Goal: Task Accomplishment & Management: Complete application form

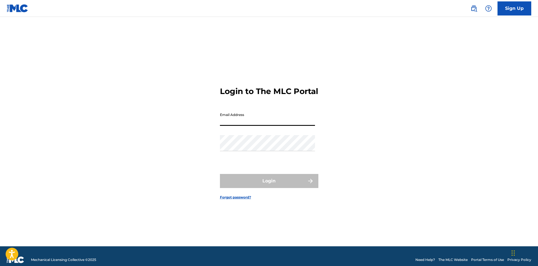
click at [234, 125] on input "Email Address" at bounding box center [267, 118] width 95 height 16
type input "[PERSON_NAME][EMAIL_ADDRESS][PERSON_NAME][DOMAIN_NAME]"
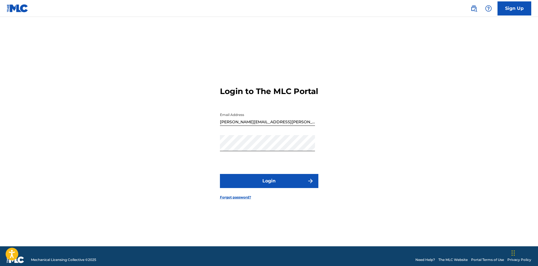
click at [267, 187] on button "Login" at bounding box center [269, 181] width 98 height 14
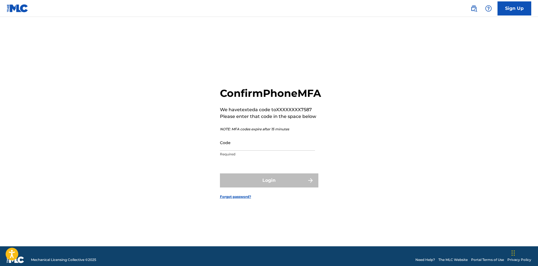
click at [265, 150] on input "Code" at bounding box center [267, 142] width 95 height 16
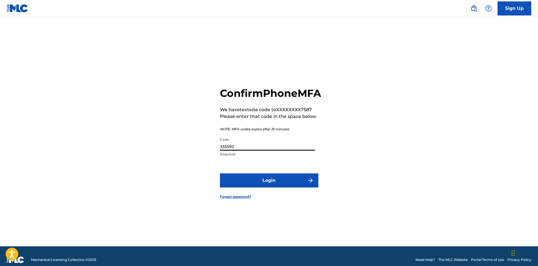
type input "335590"
click at [220, 173] on button "Login" at bounding box center [269, 180] width 98 height 14
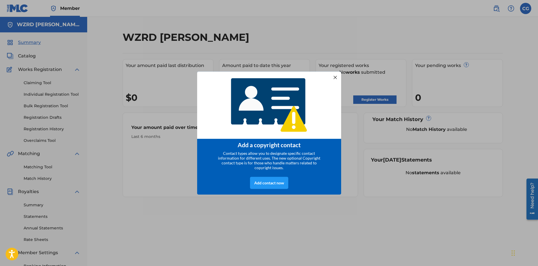
click at [335, 76] on div at bounding box center [334, 76] width 7 height 7
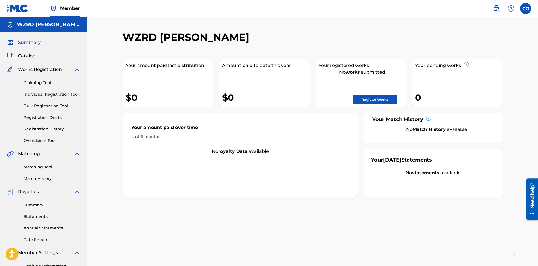
click at [361, 100] on link "Register Works" at bounding box center [374, 99] width 43 height 8
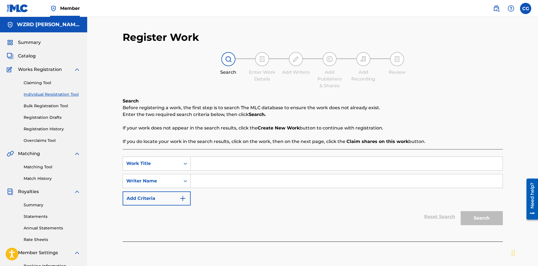
click at [211, 167] on input "Search Form" at bounding box center [347, 163] width 312 height 13
type input "A Long Way"
click at [229, 181] on input "Search Form" at bounding box center [347, 180] width 312 height 13
click at [461, 211] on button "Search" at bounding box center [482, 218] width 42 height 14
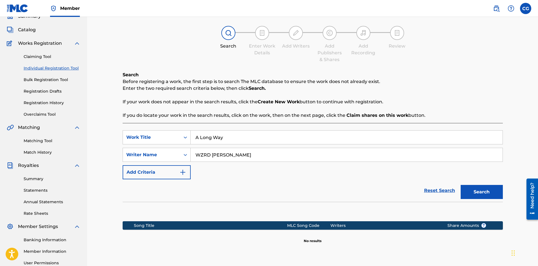
scroll to position [83, 0]
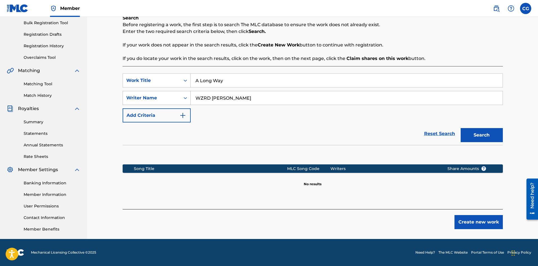
drag, startPoint x: 249, startPoint y: 98, endPoint x: 126, endPoint y: 95, distance: 122.7
click at [126, 95] on div "SearchWithCriteria62402b79-145c-447b-8c5d-340c8537cec4 Writer Name [PERSON_NAME]" at bounding box center [313, 98] width 380 height 14
type input "[PERSON_NAME]"
click at [461, 128] on button "Search" at bounding box center [482, 135] width 42 height 14
click at [470, 224] on button "Create new work" at bounding box center [478, 222] width 48 height 14
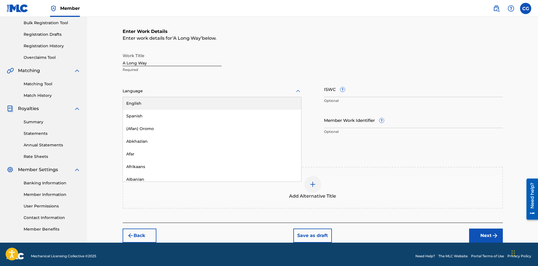
click at [132, 96] on div "Language" at bounding box center [212, 91] width 179 height 12
click at [133, 103] on div "English" at bounding box center [212, 103] width 178 height 13
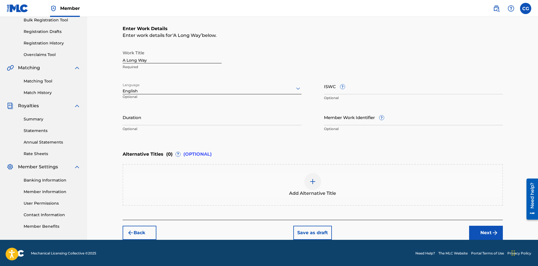
scroll to position [86, 0]
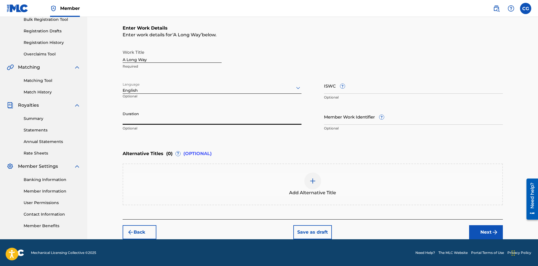
click at [213, 122] on input "Duration" at bounding box center [212, 117] width 179 height 16
click at [480, 235] on button "Next" at bounding box center [486, 232] width 34 height 14
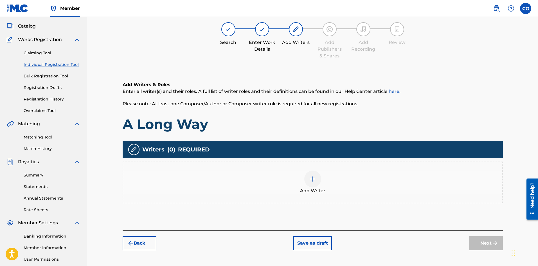
scroll to position [25, 0]
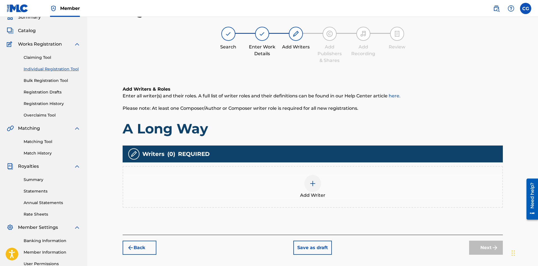
click at [308, 182] on div at bounding box center [312, 183] width 17 height 17
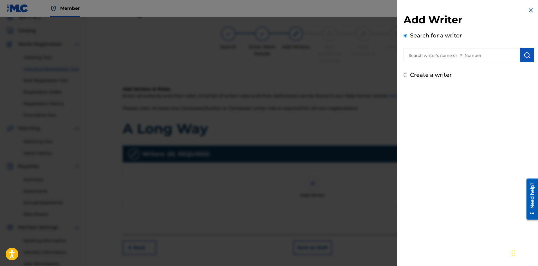
click at [470, 58] on input "text" at bounding box center [462, 55] width 116 height 14
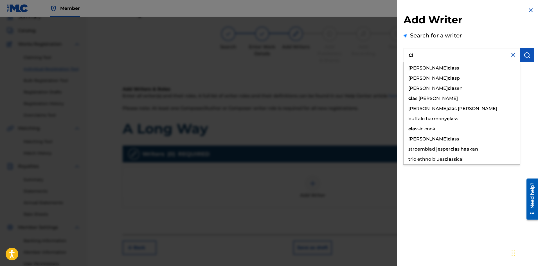
type input "C"
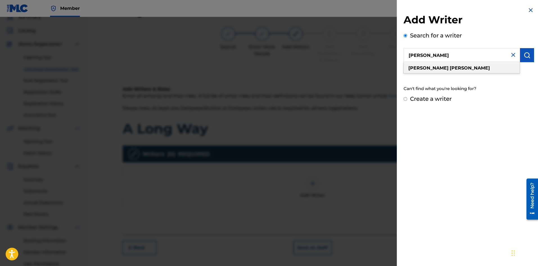
click at [473, 67] on div "[PERSON_NAME]" at bounding box center [462, 68] width 116 height 10
click at [524, 54] on img "submit" at bounding box center [527, 55] width 7 height 7
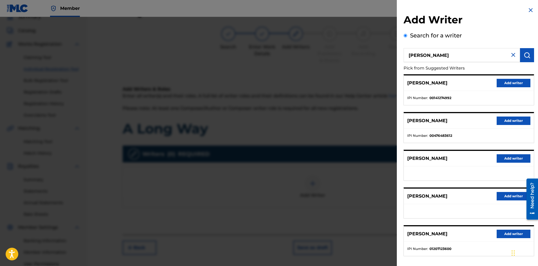
click at [444, 250] on strong "01207123600" at bounding box center [440, 248] width 22 height 5
click at [447, 240] on div "[PERSON_NAME] Add writer" at bounding box center [469, 233] width 130 height 15
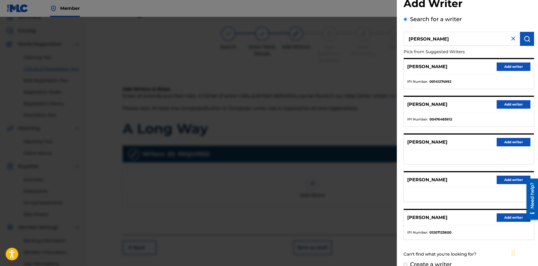
scroll to position [26, 0]
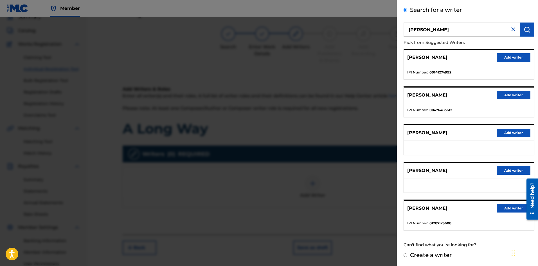
click at [422, 28] on input "[PERSON_NAME]" at bounding box center [462, 29] width 116 height 14
type input "[PERSON_NAME]"
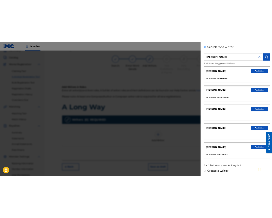
scroll to position [0, 0]
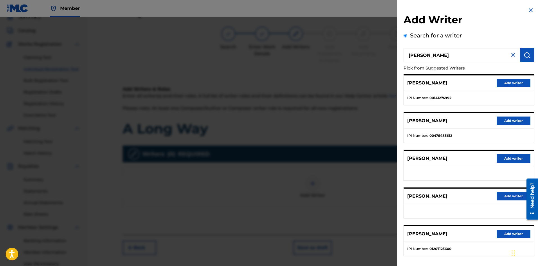
click at [438, 245] on ul "IPI Number : 01207123600" at bounding box center [469, 249] width 130 height 14
copy strong "01207123600"
click at [513, 231] on button "Add writer" at bounding box center [514, 233] width 34 height 8
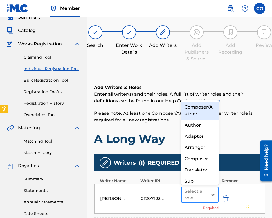
click at [197, 197] on div at bounding box center [194, 195] width 21 height 8
click at [199, 103] on div "Composer/Author" at bounding box center [200, 111] width 38 height 18
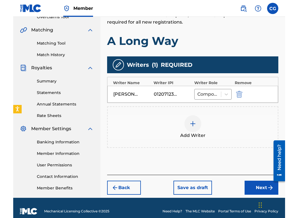
scroll to position [130, 0]
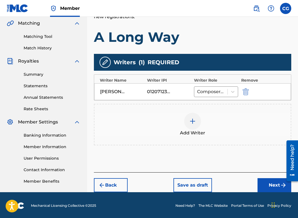
click at [273, 184] on button "Next" at bounding box center [275, 186] width 34 height 14
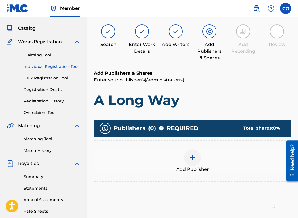
scroll to position [25, 0]
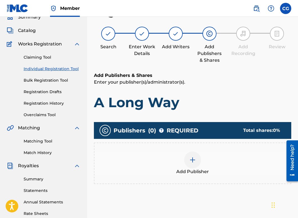
click at [187, 161] on div at bounding box center [192, 160] width 17 height 17
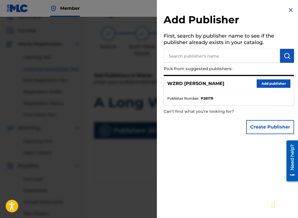
click at [269, 83] on button "Add publisher" at bounding box center [274, 84] width 34 height 8
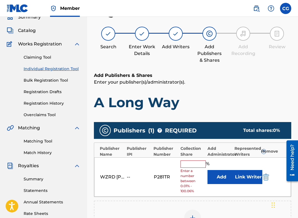
click at [191, 163] on input "text" at bounding box center [193, 164] width 25 height 7
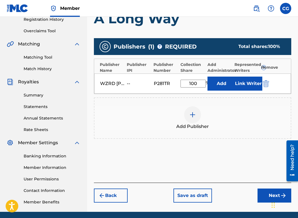
scroll to position [110, 0]
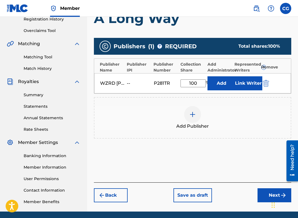
type input "100"
click at [266, 192] on button "Next" at bounding box center [275, 196] width 34 height 14
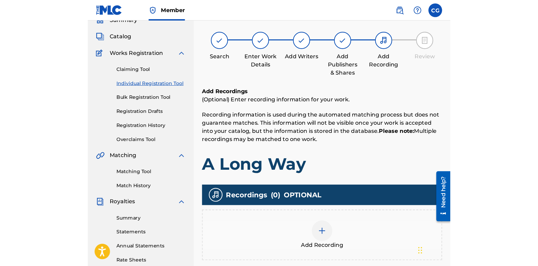
scroll to position [25, 0]
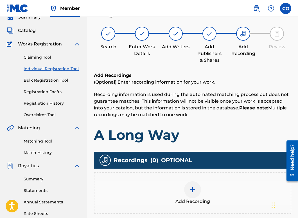
click at [190, 193] on img at bounding box center [192, 190] width 7 height 7
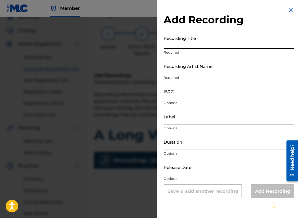
click at [190, 42] on input "Recording Title" at bounding box center [229, 41] width 130 height 16
type input "A Long Way"
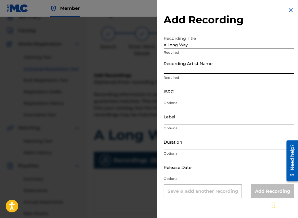
type input "C"
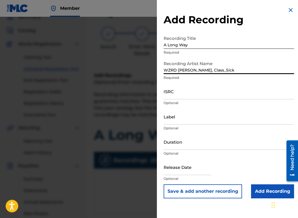
type input "WZRD [PERSON_NAME], Class_Sick"
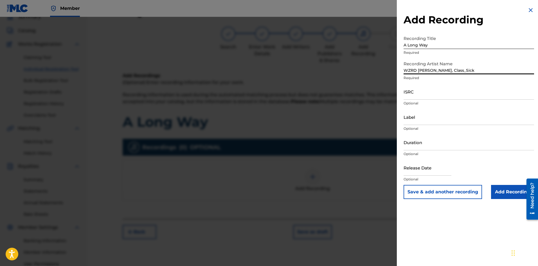
click at [432, 95] on input "ISRC" at bounding box center [469, 92] width 130 height 16
paste input "QZWFM2477369"
type input "QZWFM2477369"
click at [435, 121] on input "Label" at bounding box center [469, 117] width 130 height 16
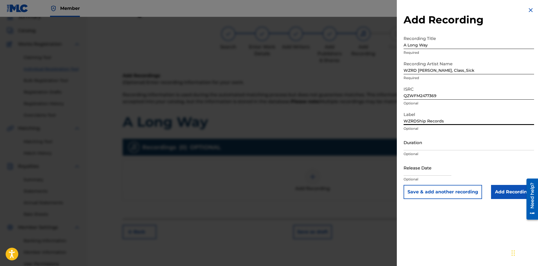
type input "WZRDShip Records"
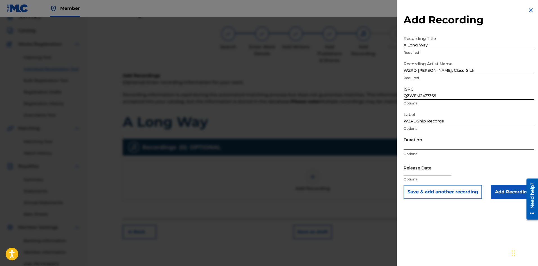
click at [440, 145] on input "Duration" at bounding box center [469, 142] width 130 height 16
type input "4"
type input "04:08"
click at [422, 170] on input "text" at bounding box center [428, 167] width 48 height 16
select select "7"
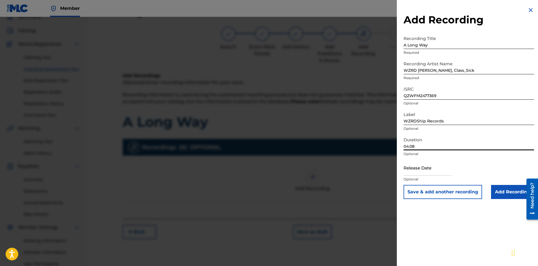
select select "2025"
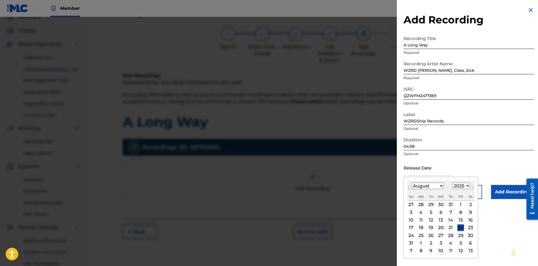
click at [422, 186] on select "January February March April May June July August September October November De…" at bounding box center [427, 185] width 32 height 6
select select "9"
click at [411, 182] on select "January February March April May June July August September October November De…" at bounding box center [427, 185] width 32 height 6
click at [461, 186] on select "1899 1900 1901 1902 1903 1904 1905 1906 1907 1908 1909 1910 1911 1912 1913 1914…" at bounding box center [461, 185] width 18 height 6
select select "2024"
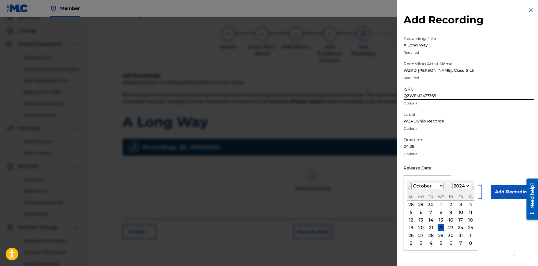
click at [452, 182] on select "1899 1900 1901 1902 1903 1904 1905 1906 1907 1908 1909 1910 1911 1912 1913 1914…" at bounding box center [461, 185] width 18 height 6
click at [420, 219] on div "14" at bounding box center [421, 220] width 7 height 7
type input "[DATE]"
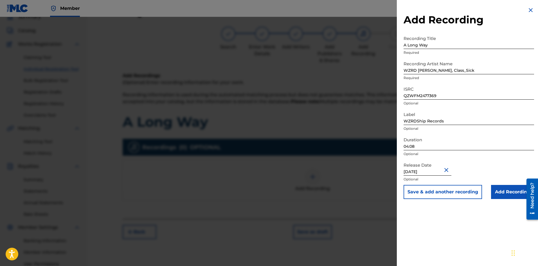
click at [499, 190] on input "Add Recording" at bounding box center [512, 192] width 43 height 14
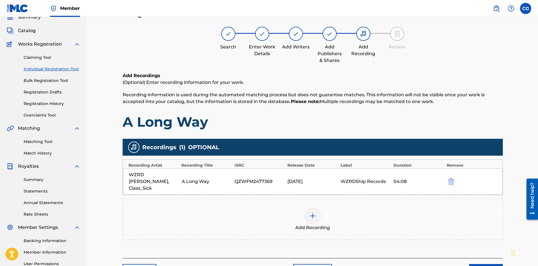
scroll to position [83, 0]
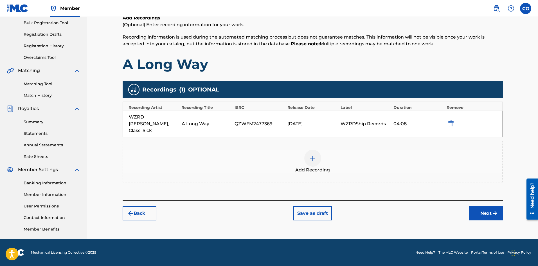
click at [490, 209] on button "Next" at bounding box center [486, 213] width 34 height 14
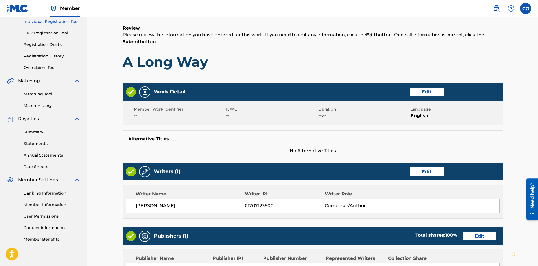
scroll to position [110, 0]
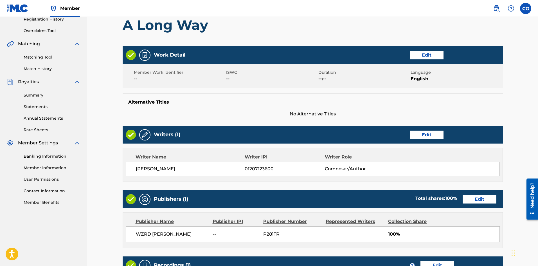
click at [431, 57] on button "Edit" at bounding box center [427, 55] width 34 height 8
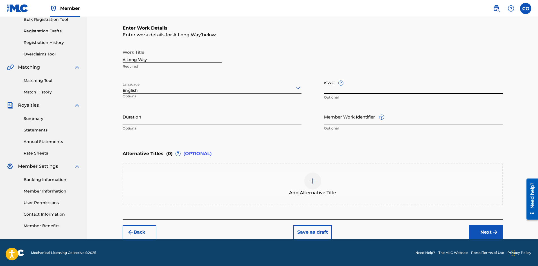
click at [364, 87] on input "ISWC ?" at bounding box center [413, 86] width 179 height 16
click at [391, 85] on input "ISWC ?" at bounding box center [413, 86] width 179 height 16
paste input "[URL][DOMAIN_NAME]"
type input "[URL][DOMAIN_NAME]"
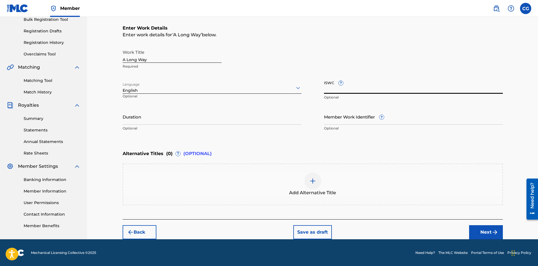
paste input "T-334.001.051-3"
type input "T-334.001.051-3"
click at [363, 111] on input "Member Work Identifier ?" at bounding box center [413, 117] width 179 height 16
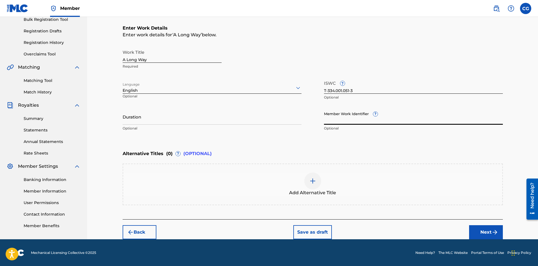
click at [144, 123] on input "Duration" at bounding box center [212, 117] width 179 height 16
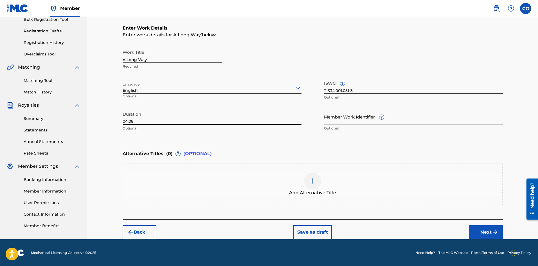
type input "04:08"
click at [479, 233] on button "Next" at bounding box center [486, 232] width 34 height 14
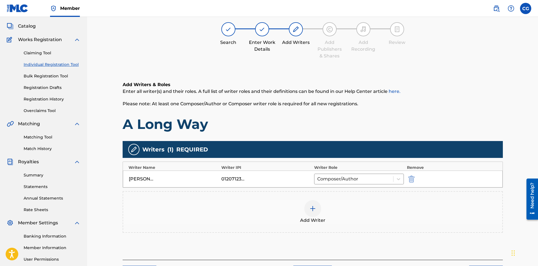
scroll to position [25, 0]
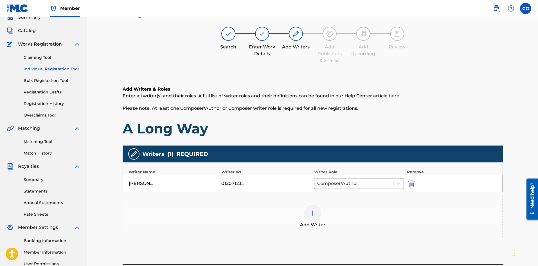
click at [307, 213] on div at bounding box center [312, 212] width 17 height 17
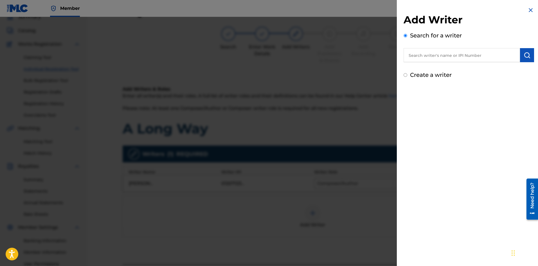
click at [448, 56] on input "text" at bounding box center [462, 55] width 116 height 14
click at [410, 71] on div "Create a writer" at bounding box center [469, 75] width 130 height 8
click at [410, 75] on label "Create a writer" at bounding box center [431, 74] width 42 height 7
radio input "true"
click at [407, 75] on input "Create a writer" at bounding box center [406, 75] width 4 height 4
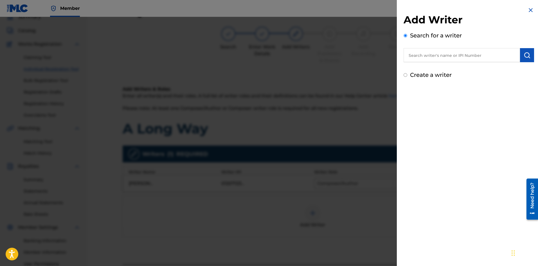
radio input "false"
radio input "true"
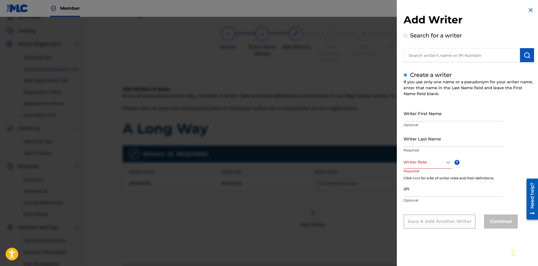
click at [418, 116] on input "Writer First Name" at bounding box center [453, 113] width 99 height 16
type input "C"
type input "Class_Sick"
click at [420, 163] on div at bounding box center [428, 162] width 48 height 7
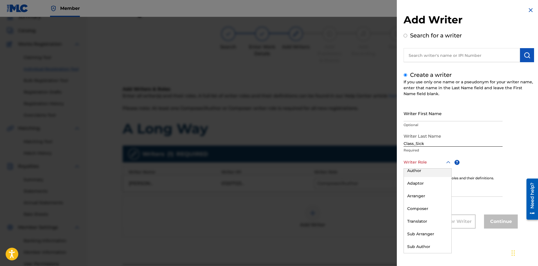
scroll to position [0, 0]
click at [423, 175] on div "Composer/Author" at bounding box center [428, 174] width 48 height 13
